Goal: Download file/media

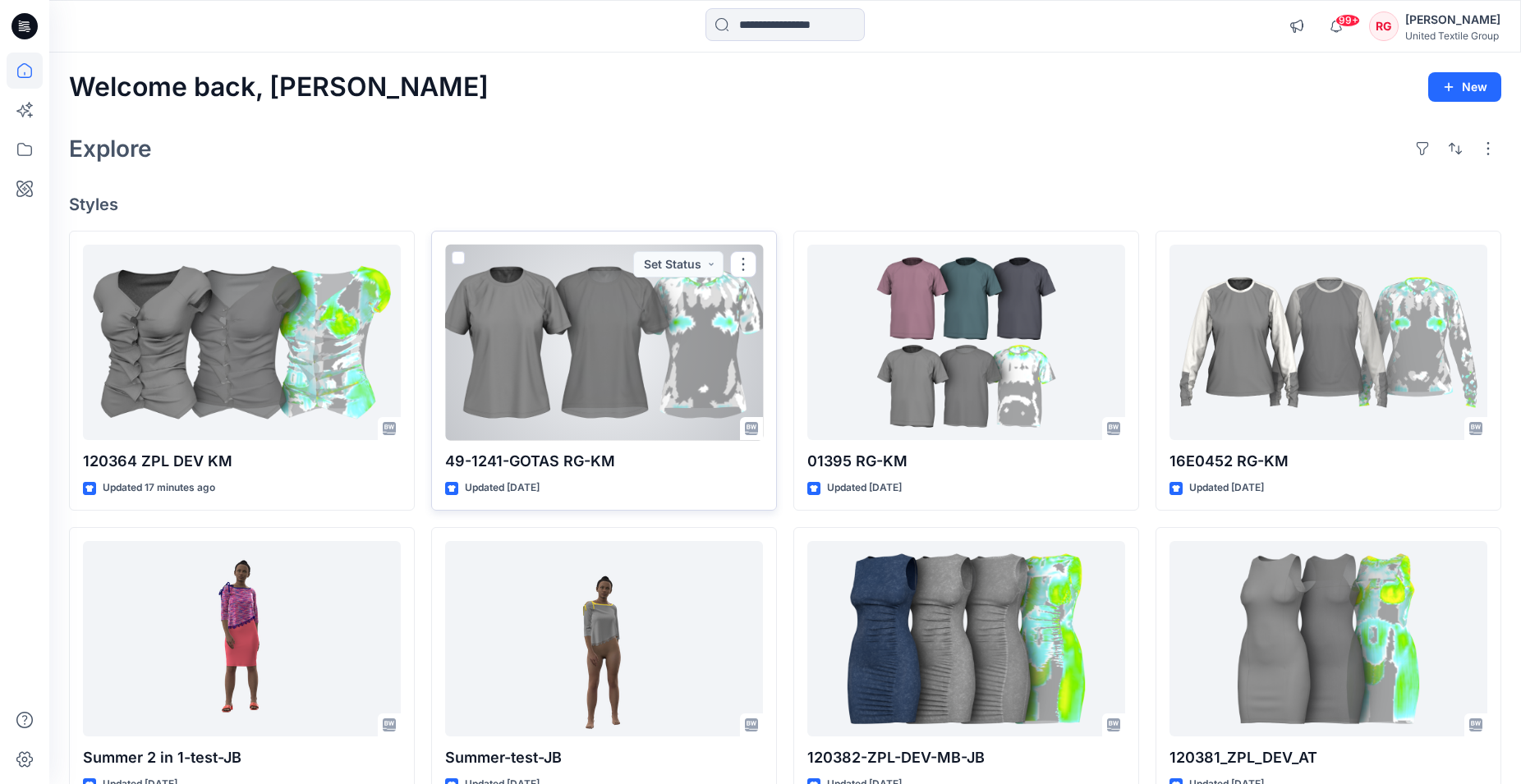
click at [624, 327] on div at bounding box center [604, 342] width 318 height 196
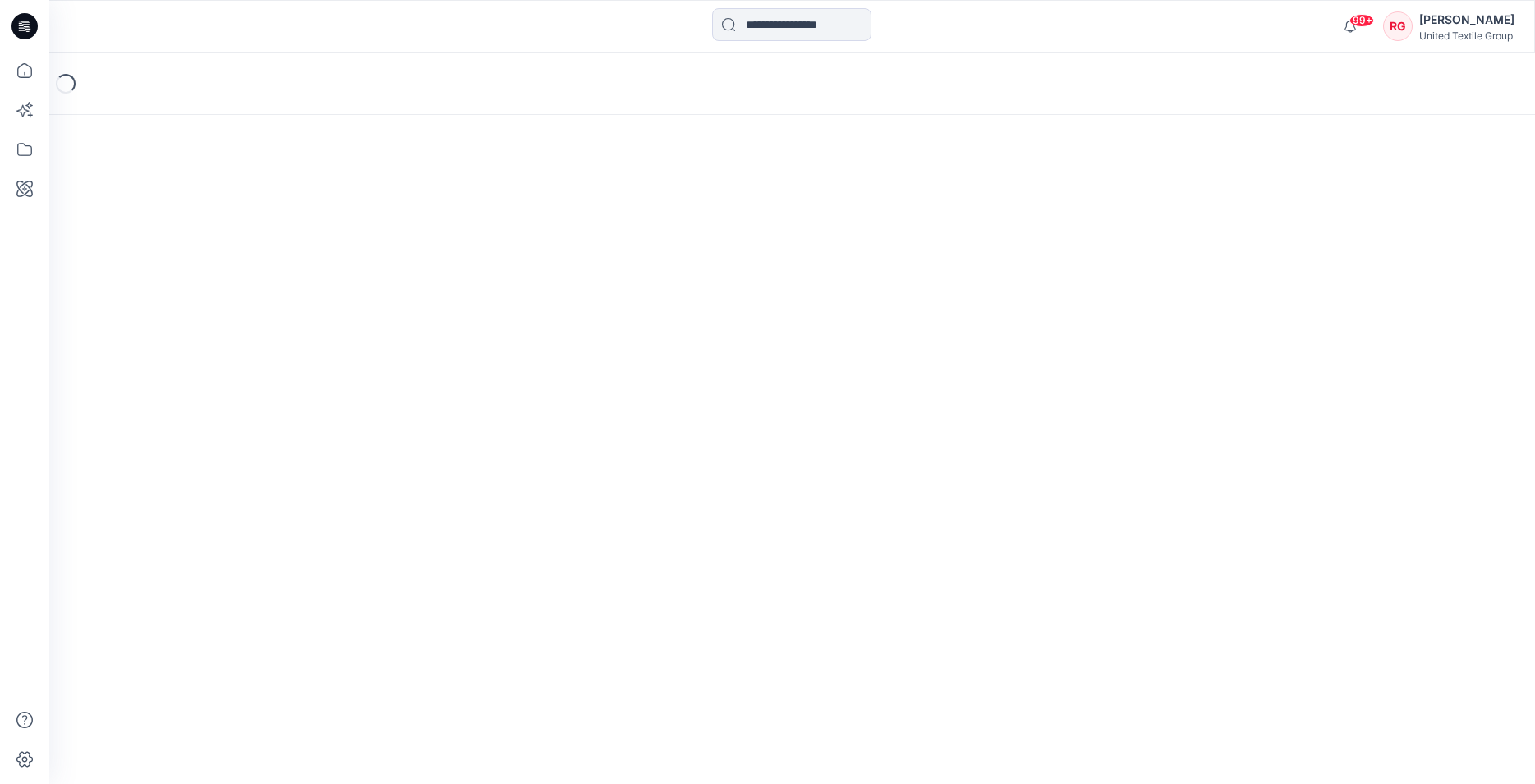
click at [624, 327] on div "Loading..." at bounding box center [792, 418] width 1486 height 732
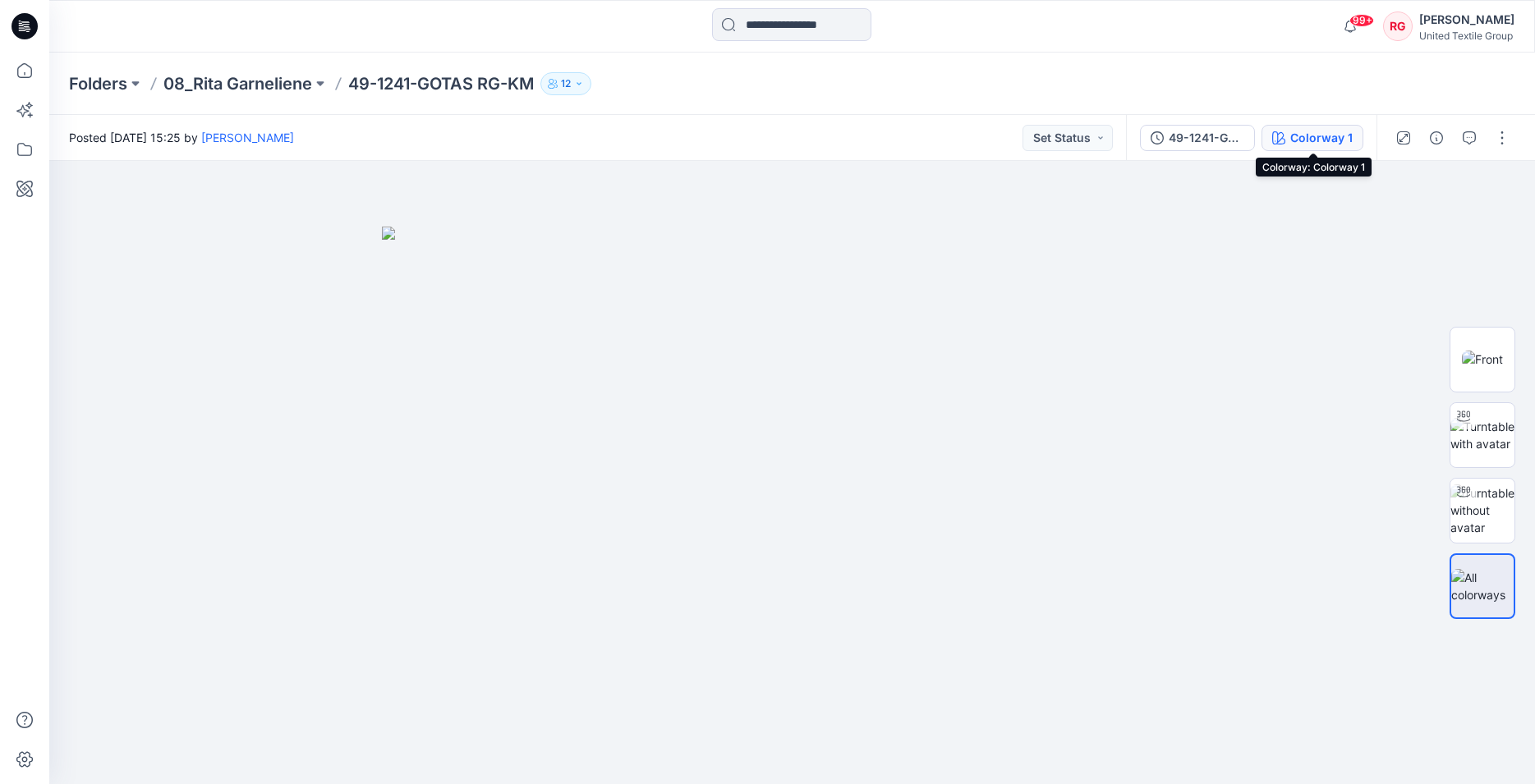
click at [1319, 140] on div "Colorway 1" at bounding box center [1321, 138] width 62 height 18
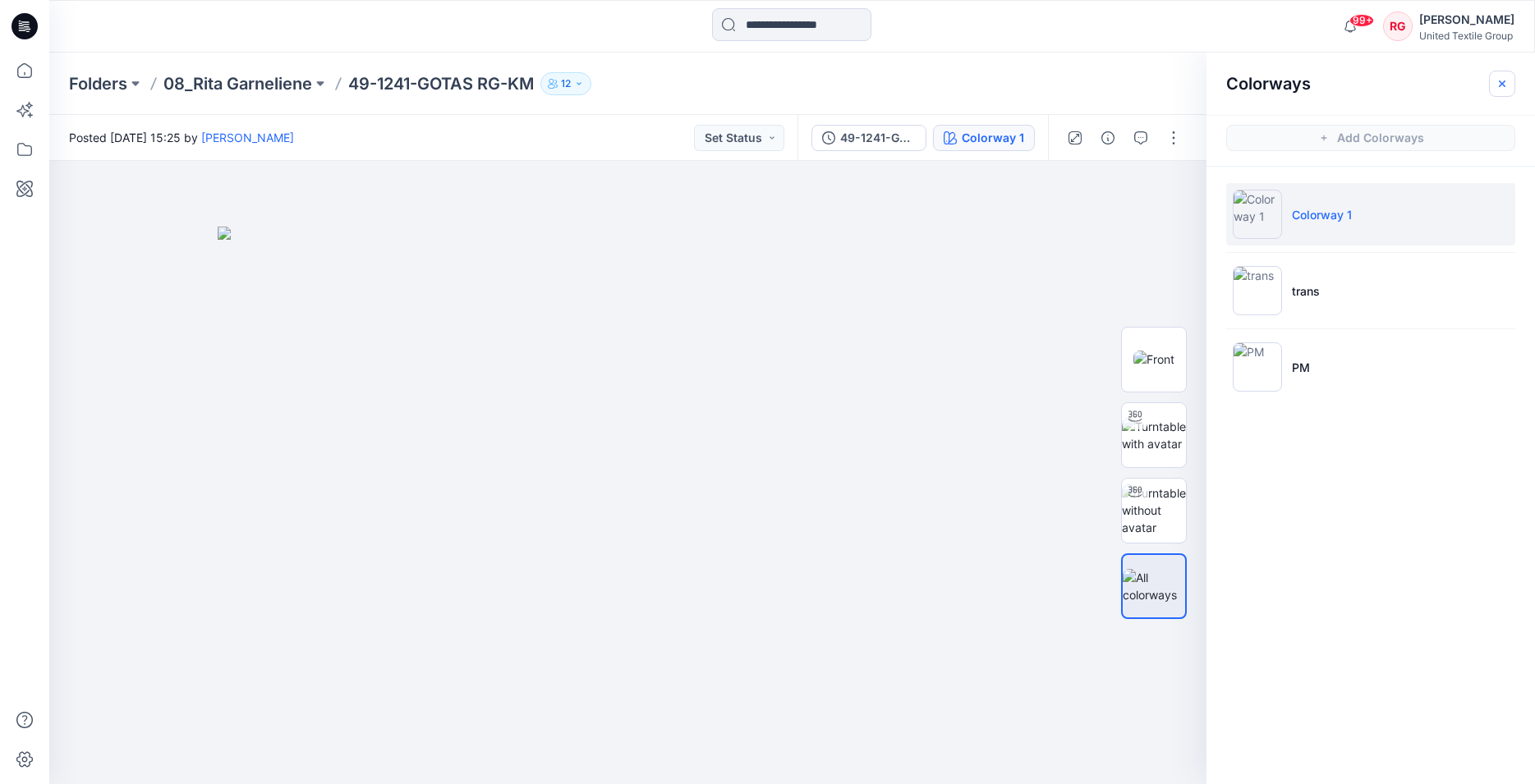
click at [1511, 83] on button "button" at bounding box center [1503, 84] width 26 height 26
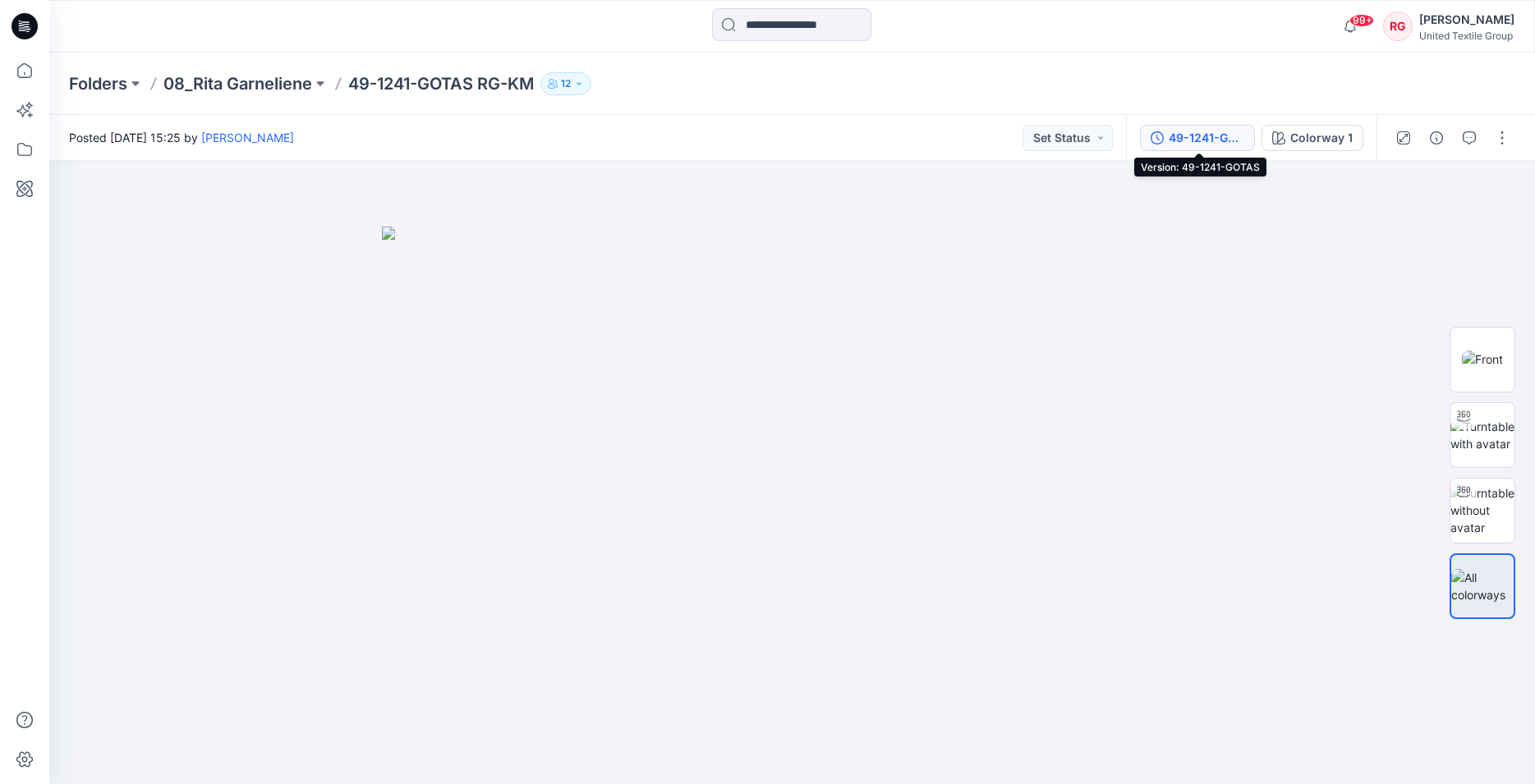
click at [1236, 141] on div "49-1241-GOTAS" at bounding box center [1206, 138] width 75 height 18
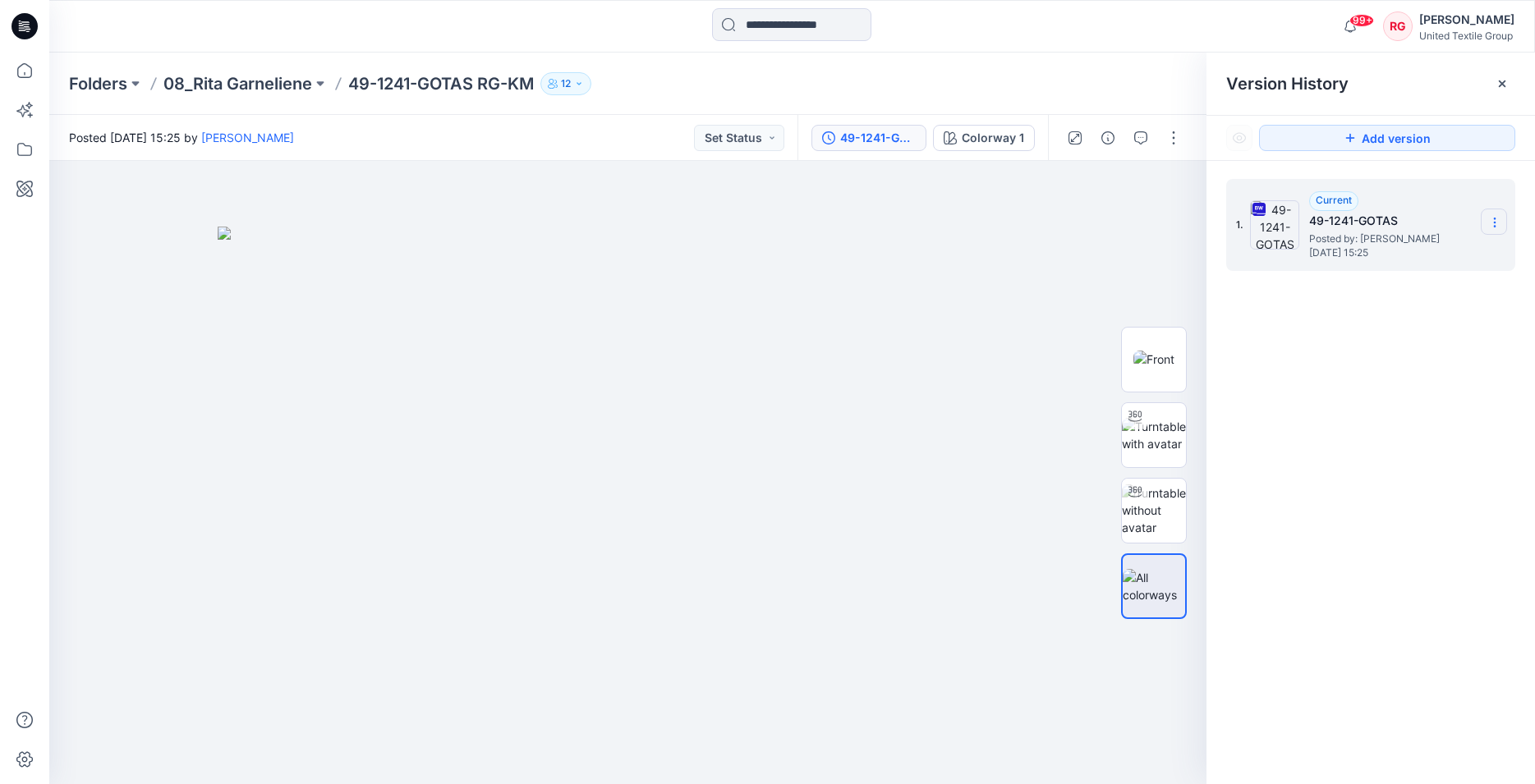
click at [1495, 223] on icon at bounding box center [1494, 222] width 1 height 1
click at [1431, 256] on span "Download Source BW File" at bounding box center [1412, 255] width 137 height 20
